Goal: Navigation & Orientation: Find specific page/section

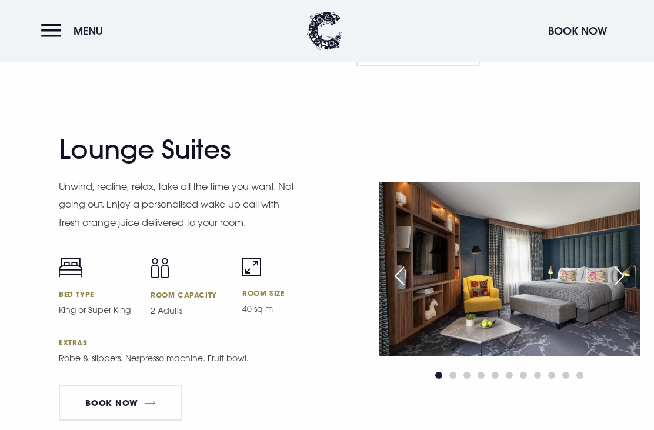
scroll to position [2353, 0]
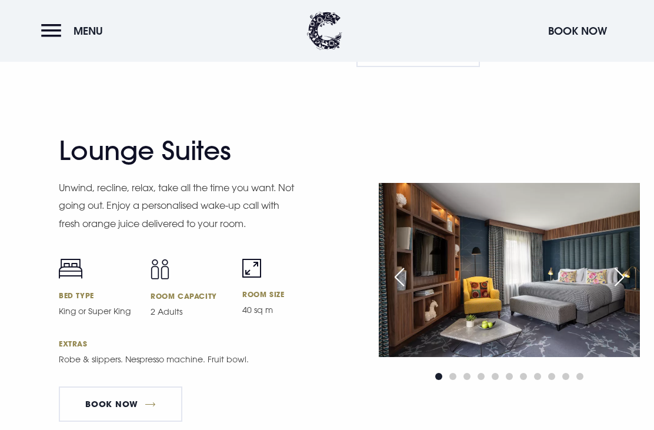
click at [621, 290] on div "Next slide" at bounding box center [619, 277] width 29 height 26
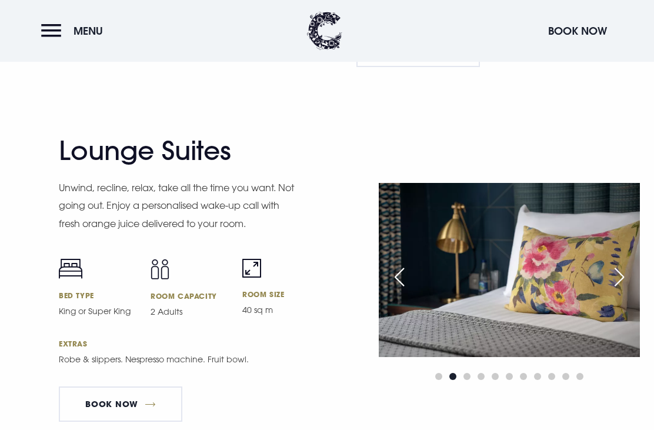
click at [624, 290] on div "Next slide" at bounding box center [619, 277] width 29 height 26
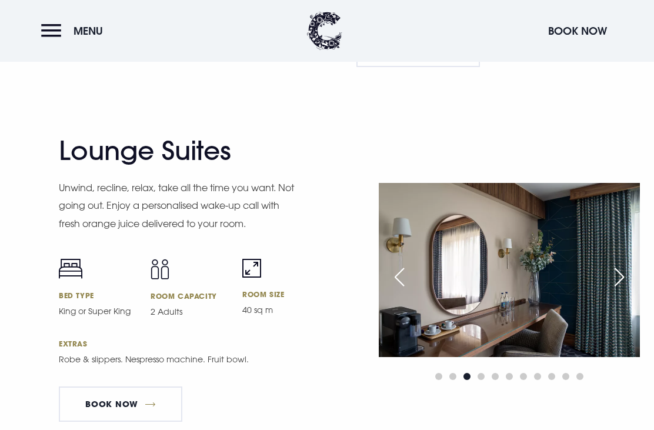
click at [622, 290] on div "Next slide" at bounding box center [619, 277] width 29 height 26
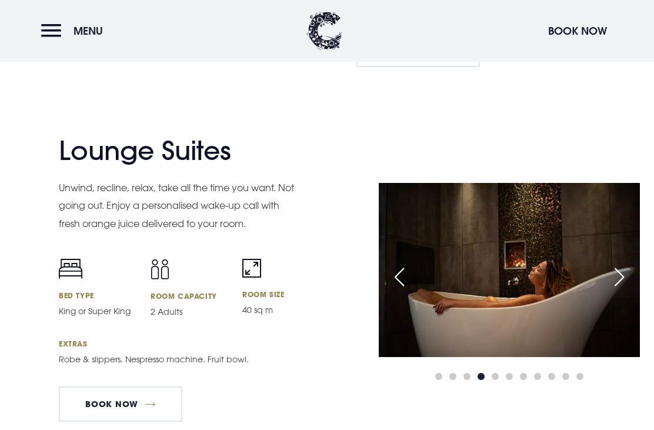
click at [620, 290] on div "Next slide" at bounding box center [619, 277] width 29 height 26
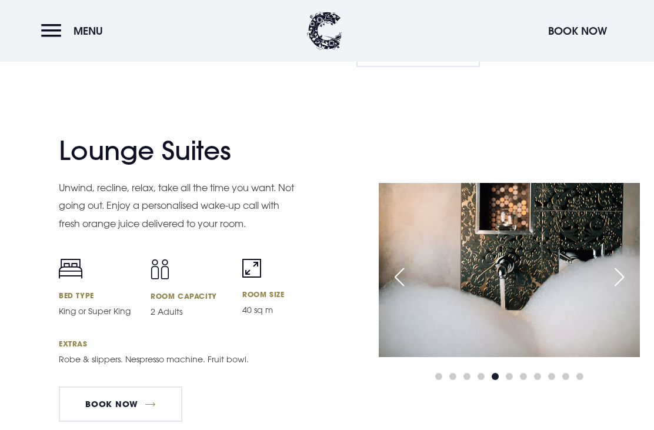
click at [625, 290] on div "Next slide" at bounding box center [619, 277] width 29 height 26
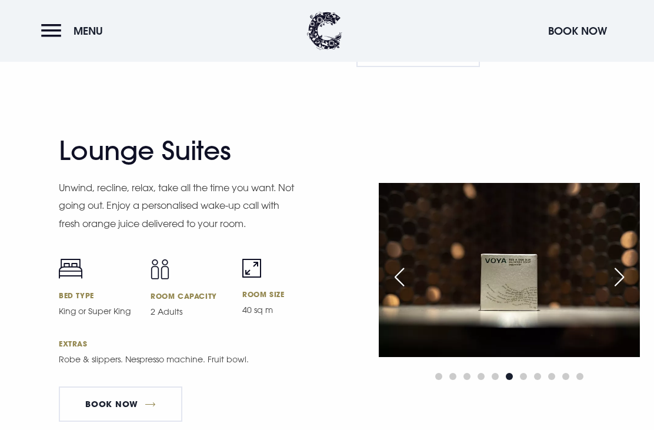
click at [627, 290] on div "Next slide" at bounding box center [619, 277] width 29 height 26
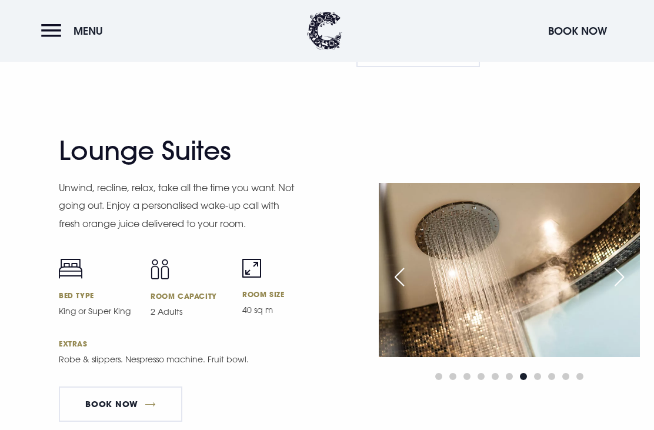
click at [628, 290] on div "Next slide" at bounding box center [619, 277] width 29 height 26
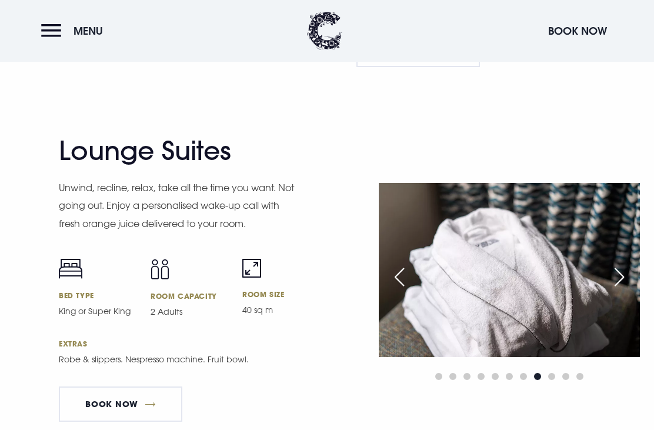
click at [630, 290] on div "Next slide" at bounding box center [619, 277] width 29 height 26
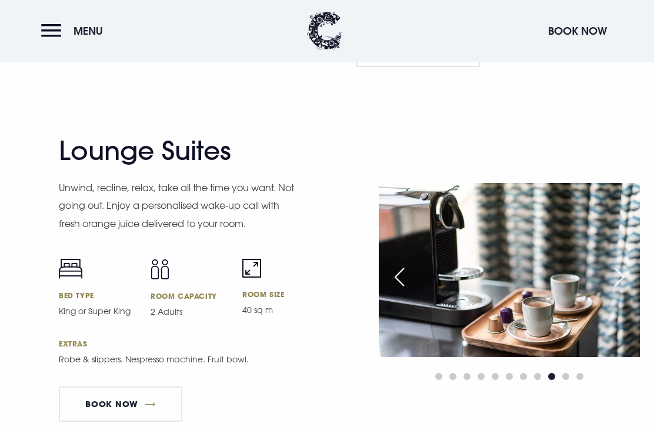
click at [624, 290] on div "Next slide" at bounding box center [619, 277] width 29 height 26
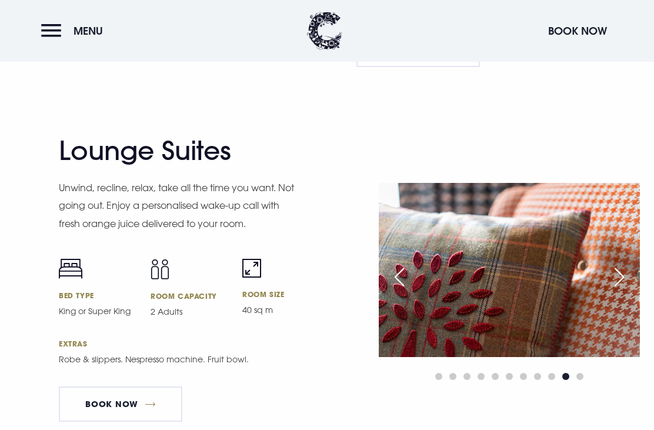
click at [620, 290] on div "Next slide" at bounding box center [619, 277] width 29 height 26
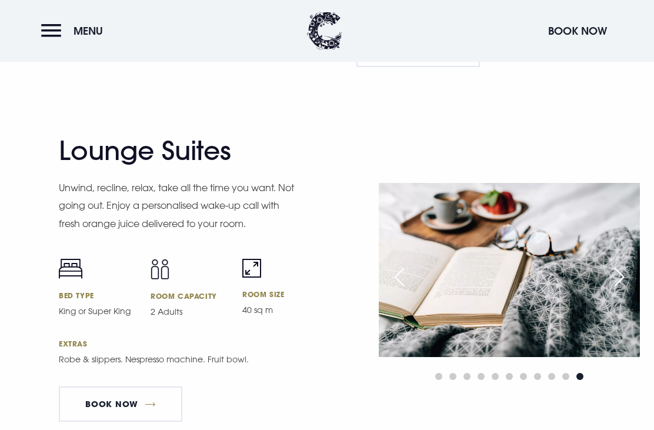
click at [626, 290] on div "Next slide" at bounding box center [619, 277] width 29 height 26
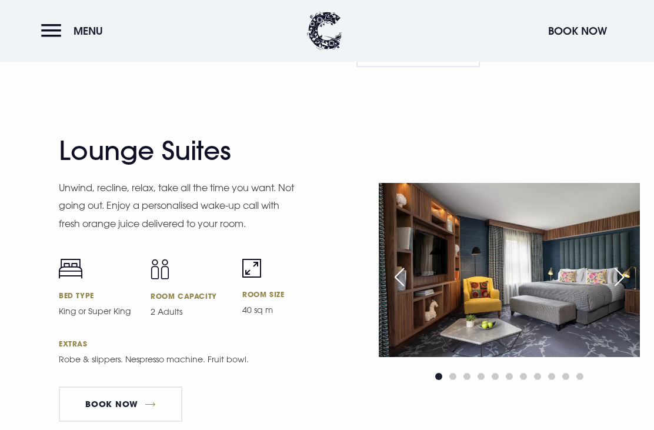
click at [621, 290] on div "Next slide" at bounding box center [619, 277] width 29 height 26
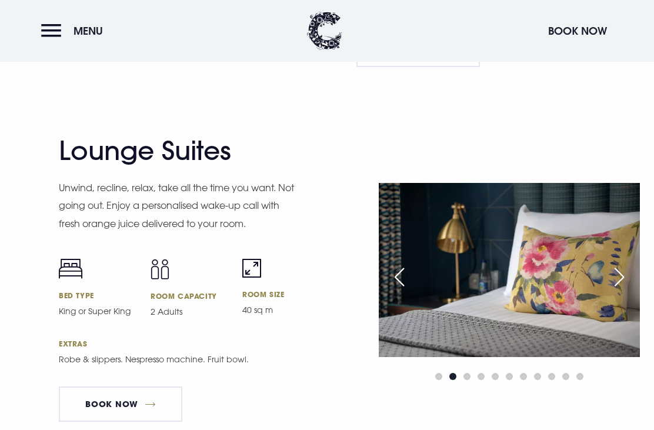
click at [623, 290] on div "Next slide" at bounding box center [619, 277] width 29 height 26
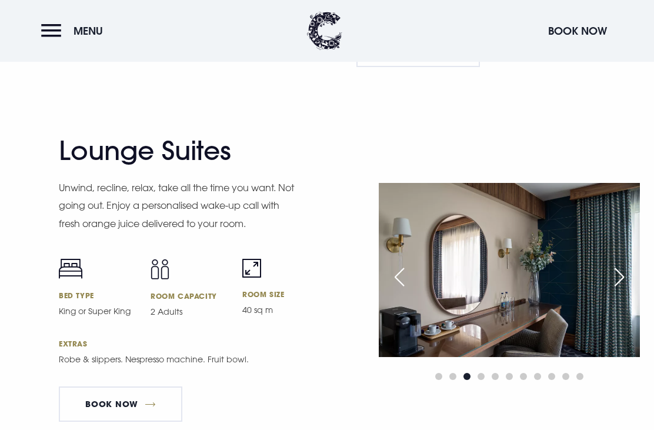
click at [616, 290] on div "Next slide" at bounding box center [619, 277] width 29 height 26
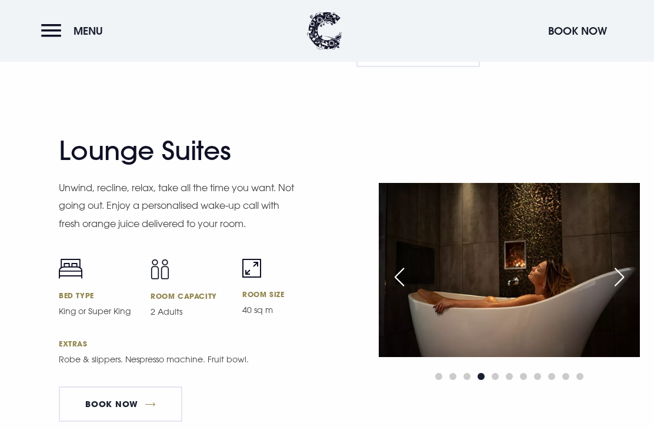
click at [625, 290] on div "Next slide" at bounding box center [619, 277] width 29 height 26
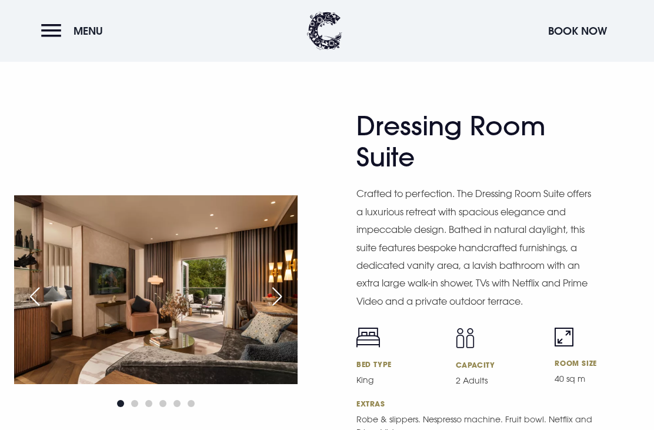
scroll to position [1927, 0]
